Goal: Information Seeking & Learning: Learn about a topic

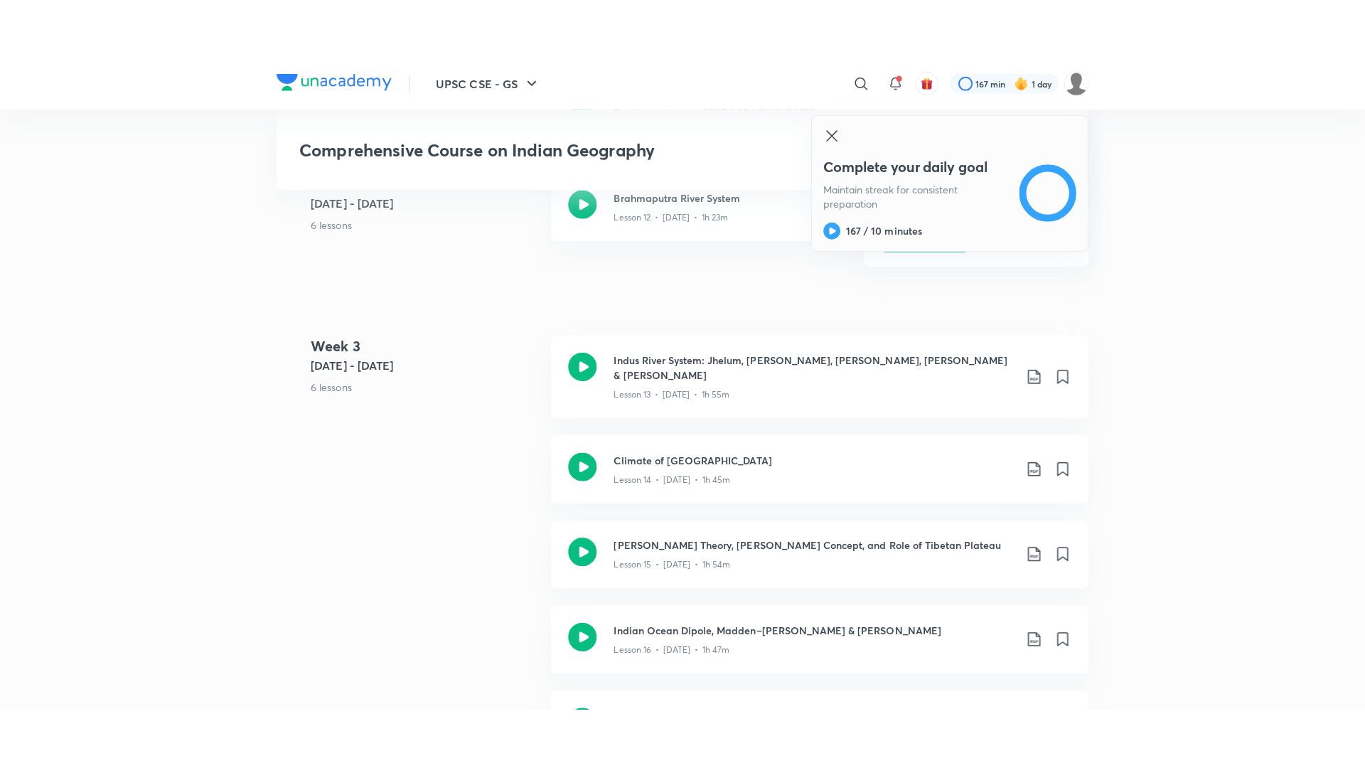
scroll to position [1845, 0]
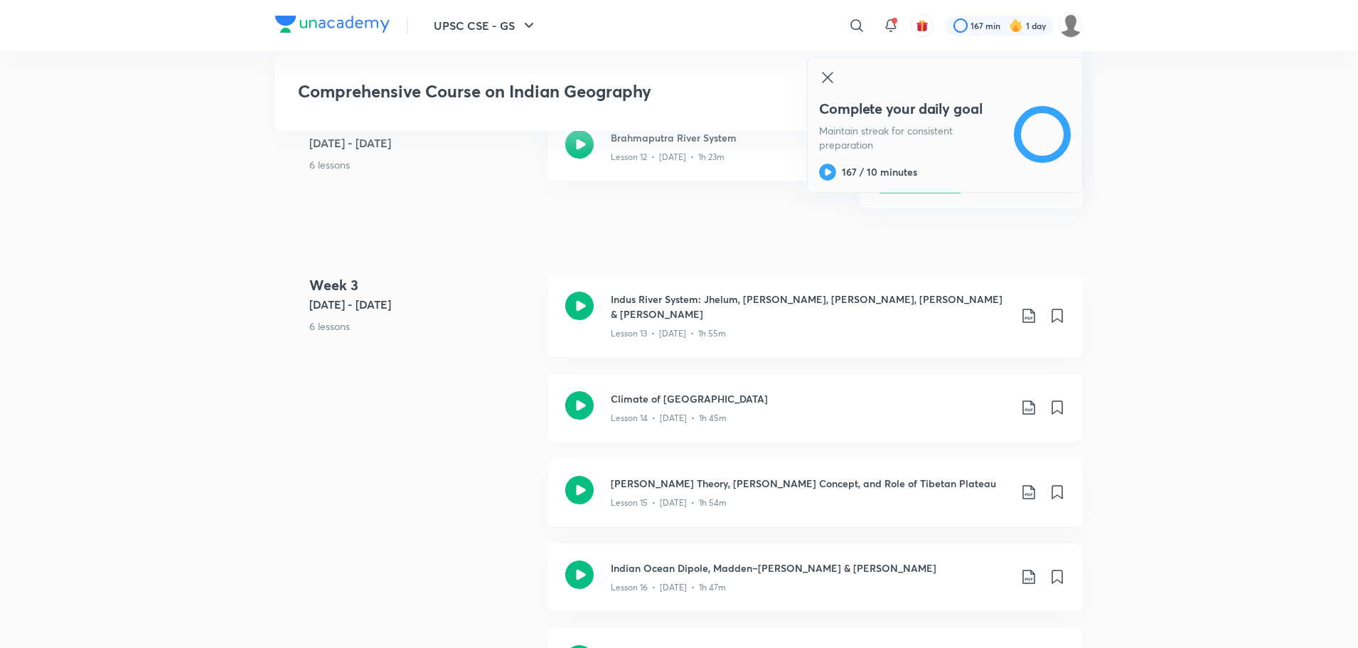
click at [582, 391] on icon at bounding box center [579, 405] width 28 height 28
